Goal: Use online tool/utility

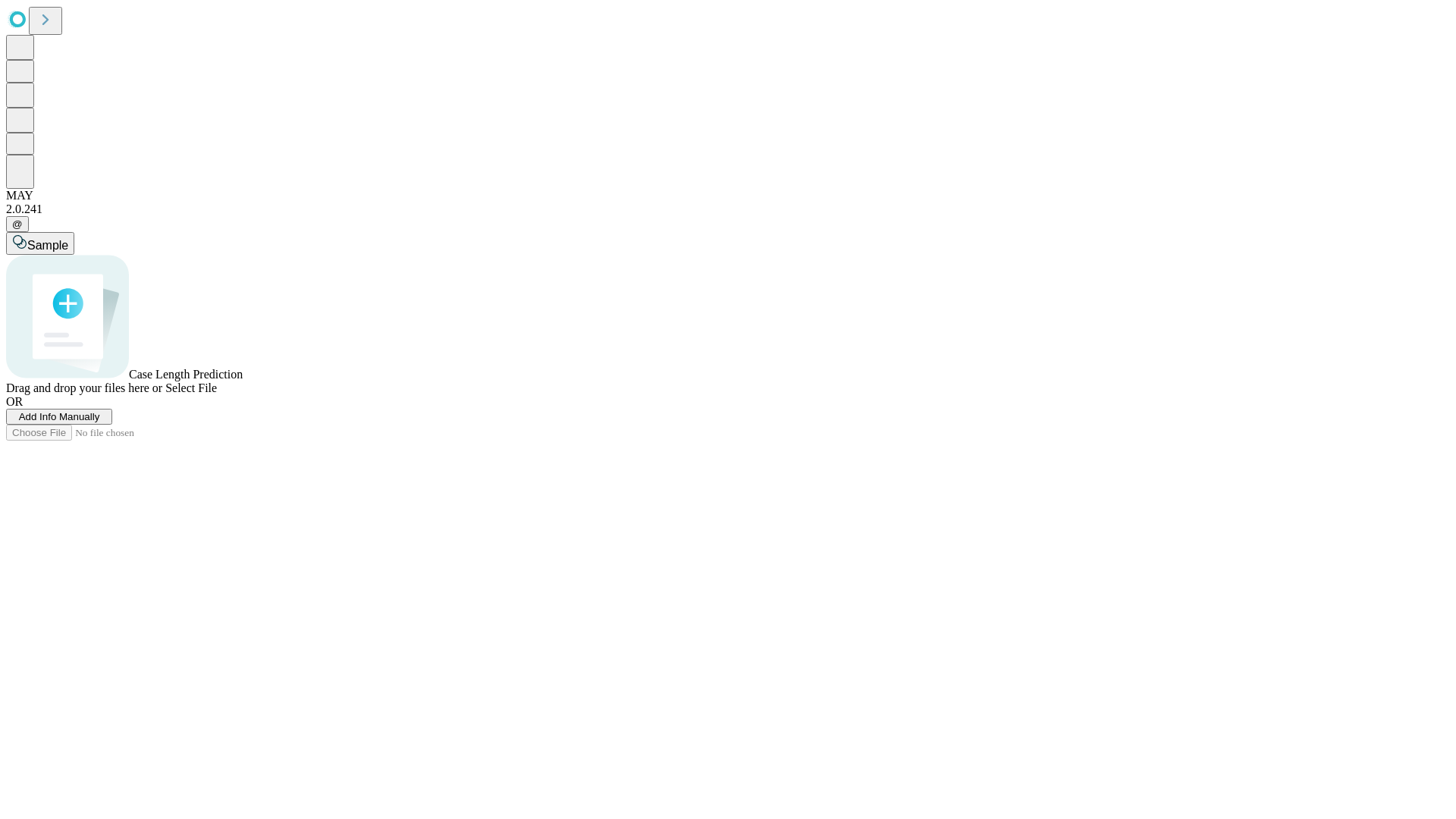
click at [217, 395] on span "Select File" at bounding box center [191, 388] width 51 height 13
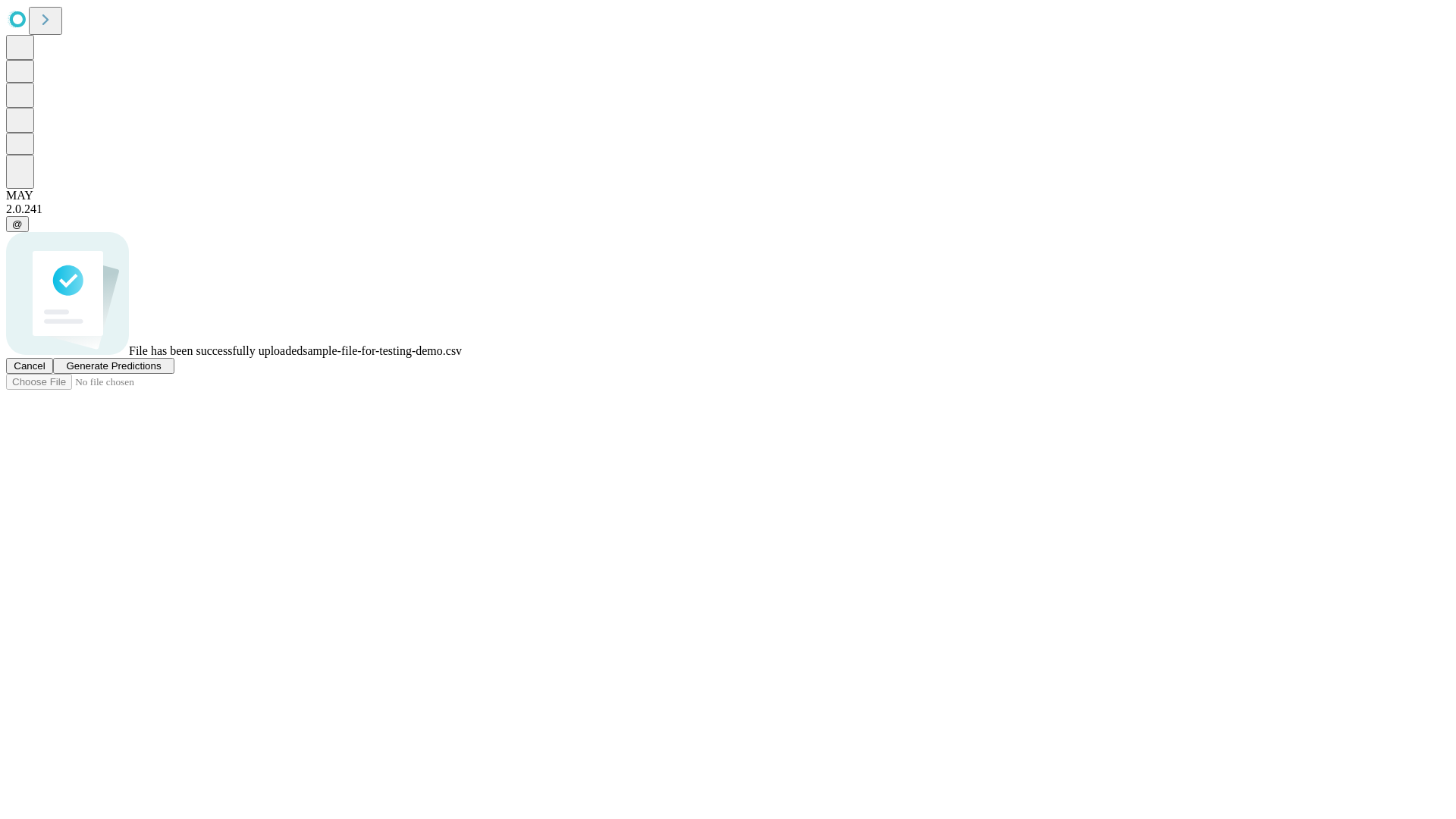
click at [161, 371] on span "Generate Predictions" at bounding box center [113, 366] width 95 height 12
